Goal: Task Accomplishment & Management: Use online tool/utility

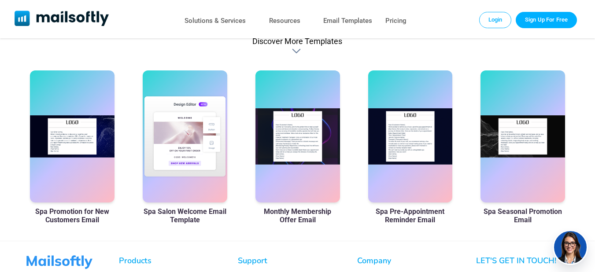
scroll to position [293, 0]
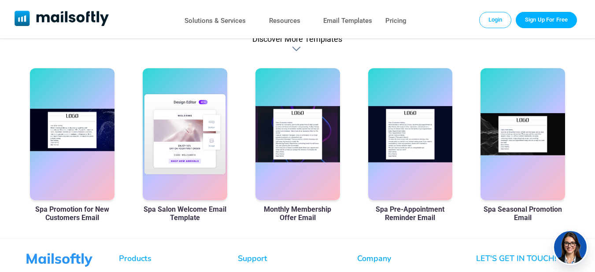
click at [80, 139] on div at bounding box center [72, 134] width 85 height 132
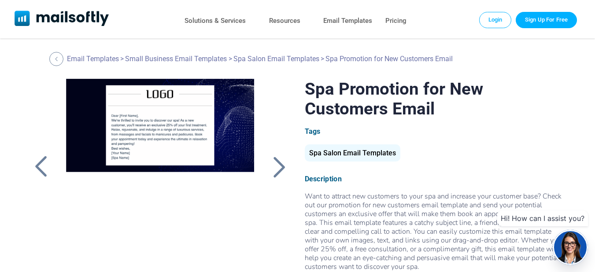
click at [346, 153] on div "Spa Salon Email Templates" at bounding box center [353, 152] width 96 height 17
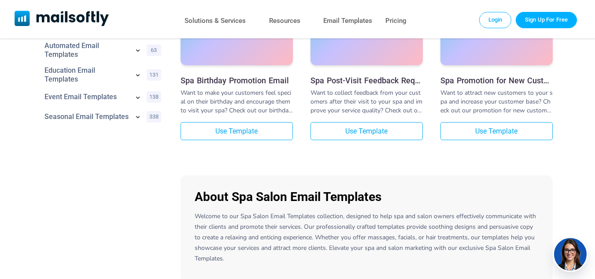
scroll to position [635, 0]
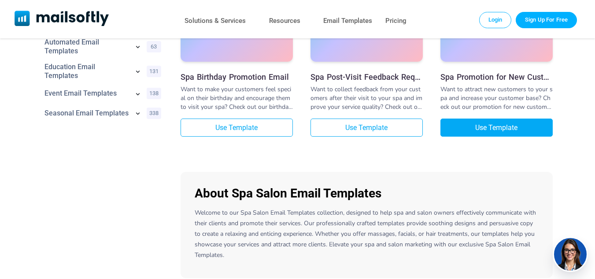
click at [471, 130] on link "Use Template" at bounding box center [497, 128] width 112 height 18
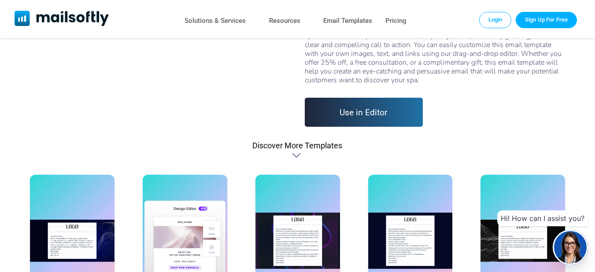
scroll to position [190, 0]
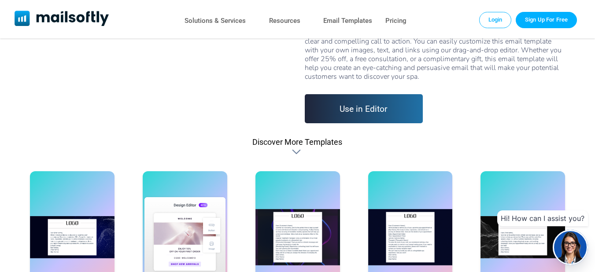
click at [363, 104] on link "Use in Editor" at bounding box center [364, 108] width 119 height 29
